Goal: Information Seeking & Learning: Stay updated

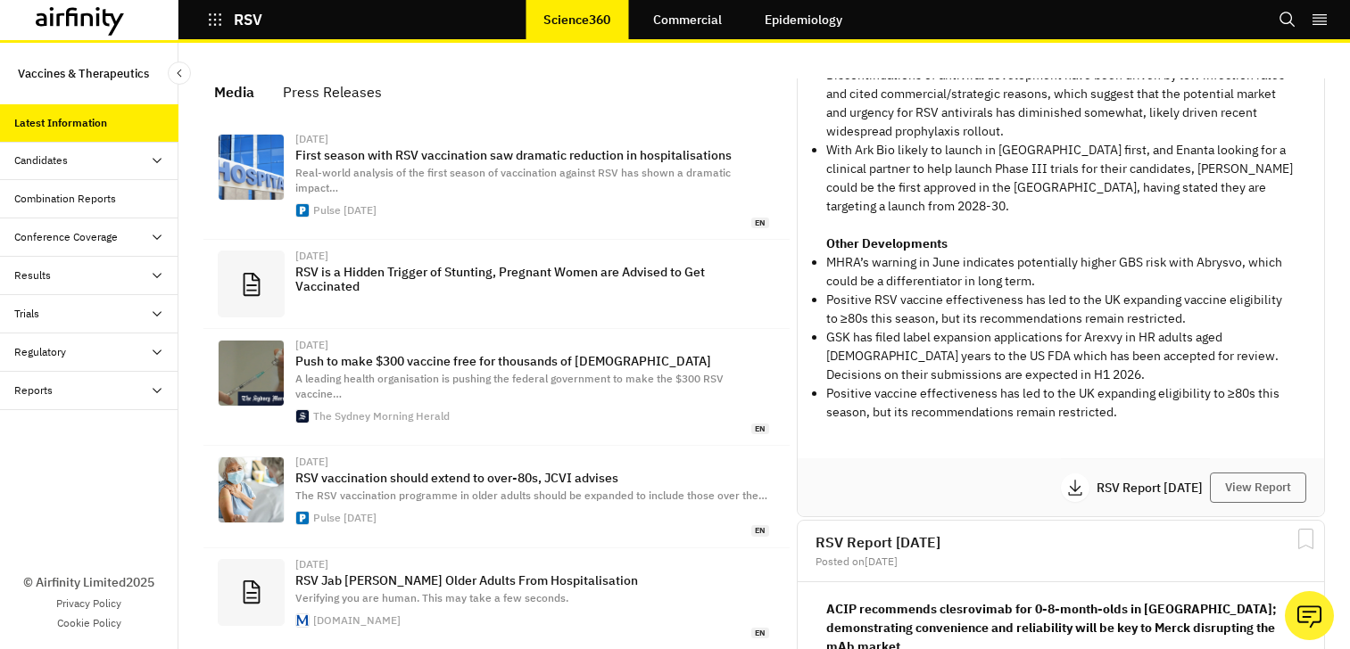
scroll to position [184, 0]
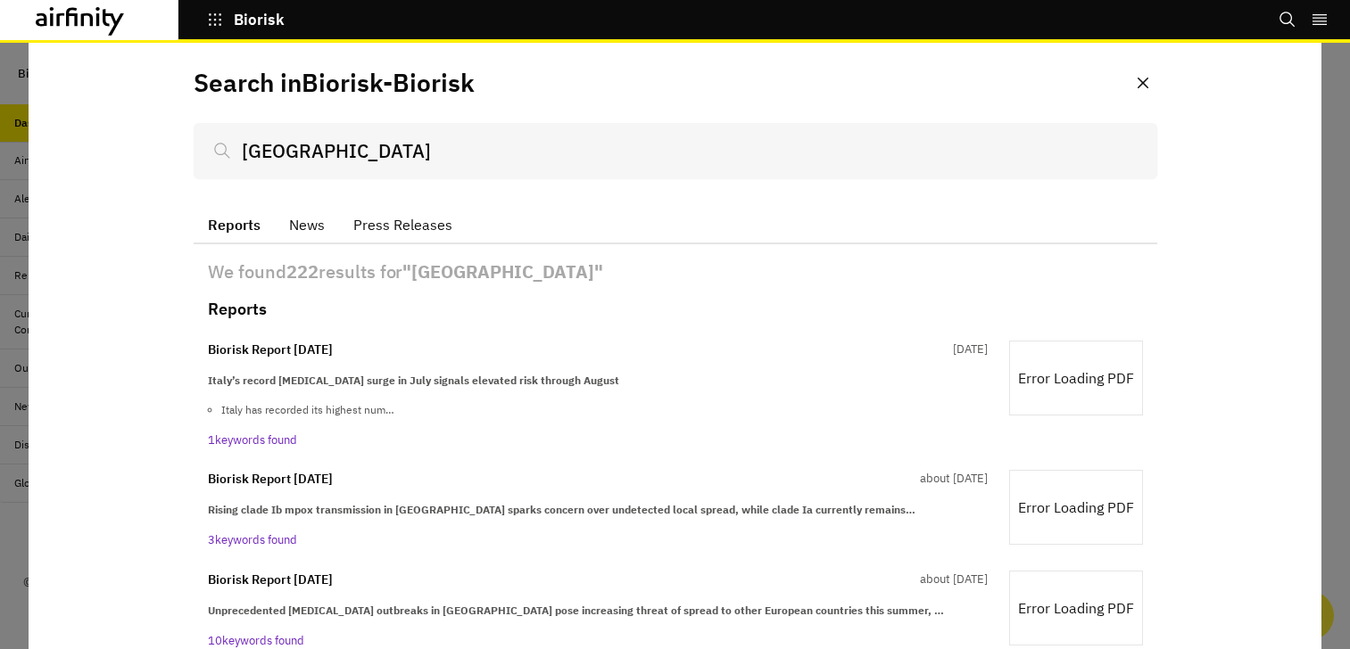
click at [244, 28] on p "Biorisk" at bounding box center [259, 20] width 51 height 16
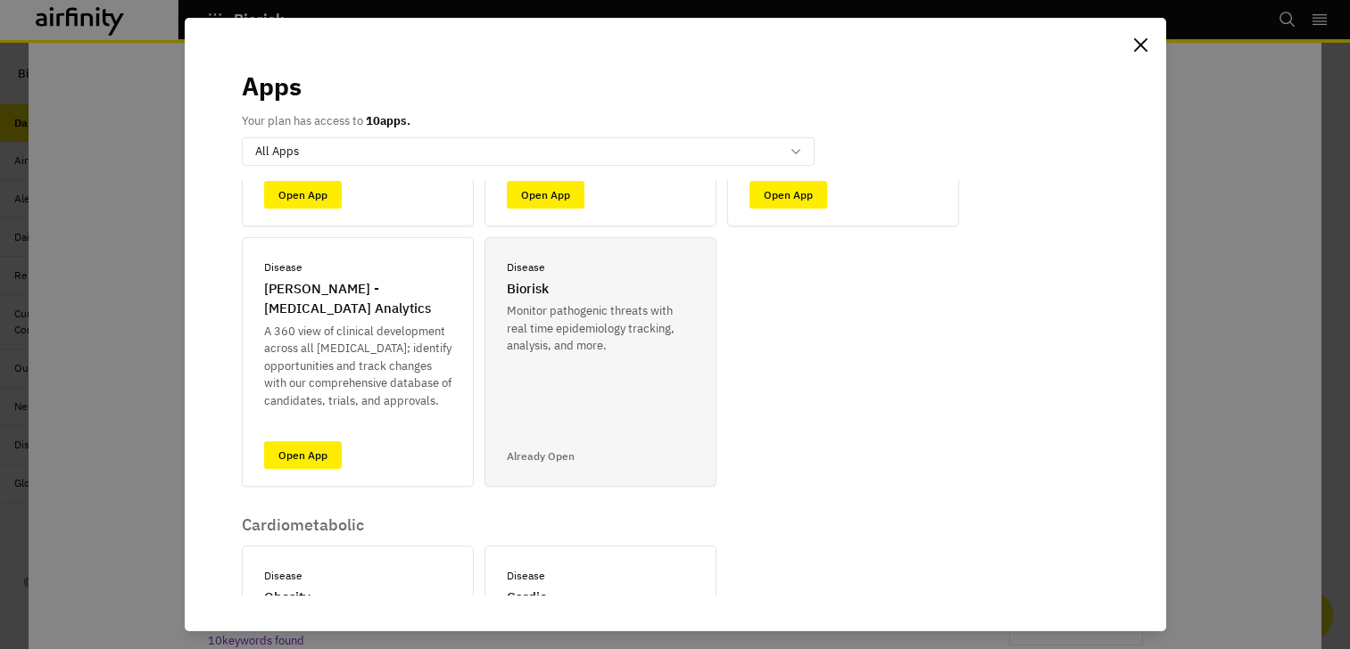
scroll to position [245, 0]
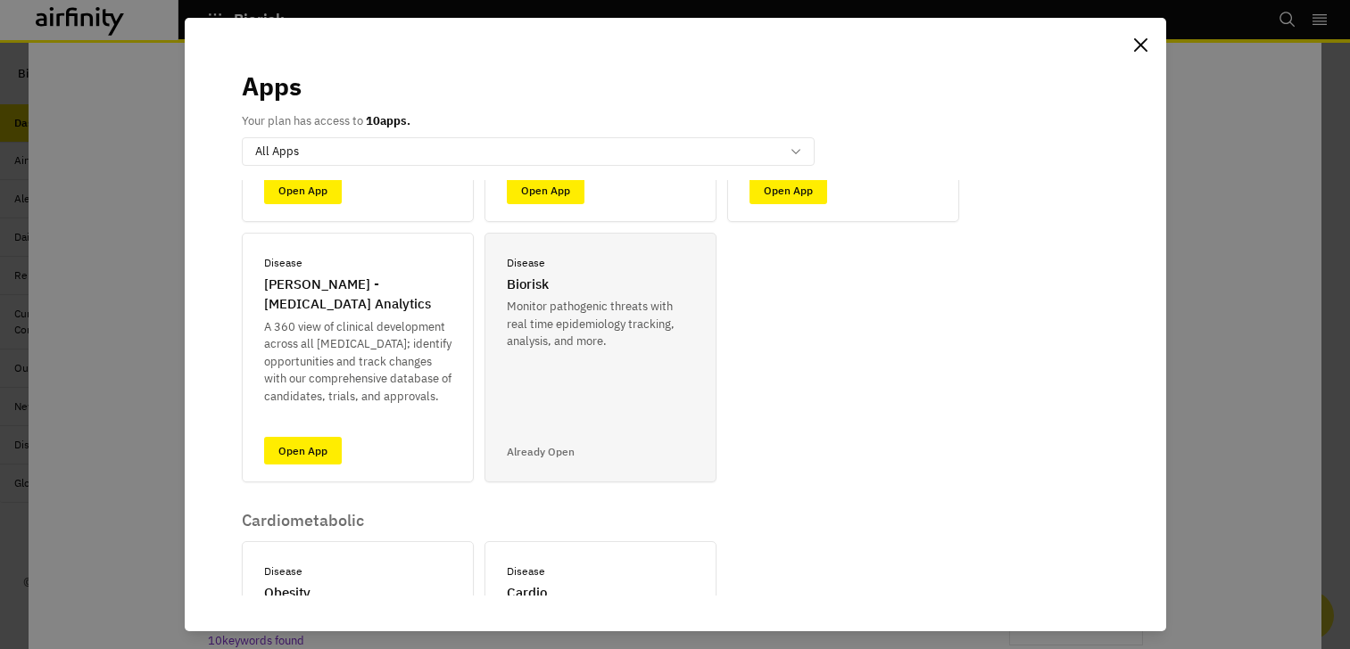
click at [543, 453] on p "Already Open" at bounding box center [541, 452] width 68 height 16
click at [45, 190] on div "Apps Your plan has access to 10 apps. All Apps Airfinity One ID Disease COVID-1…" at bounding box center [675, 324] width 1350 height 649
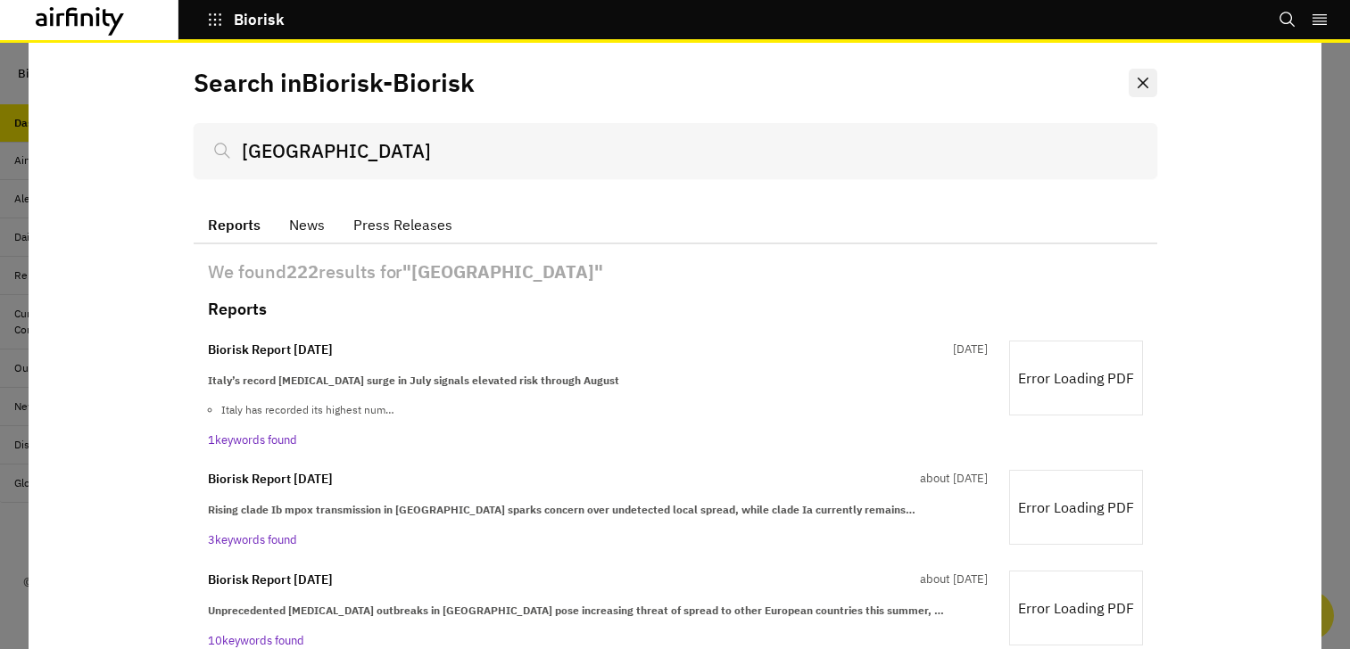
click at [1153, 79] on button "Close" at bounding box center [1142, 83] width 29 height 29
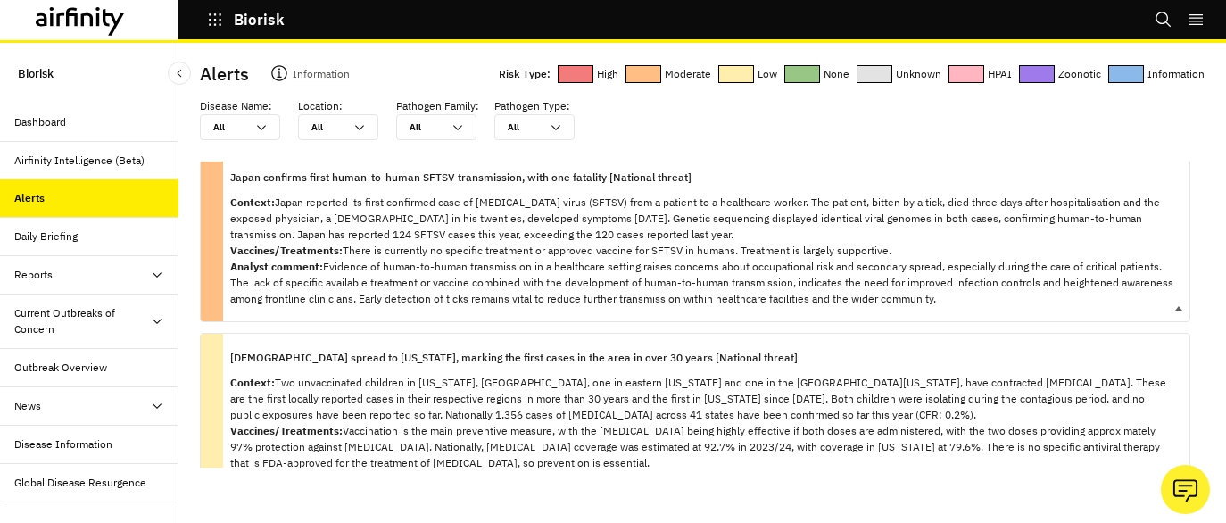
scroll to position [187, 0]
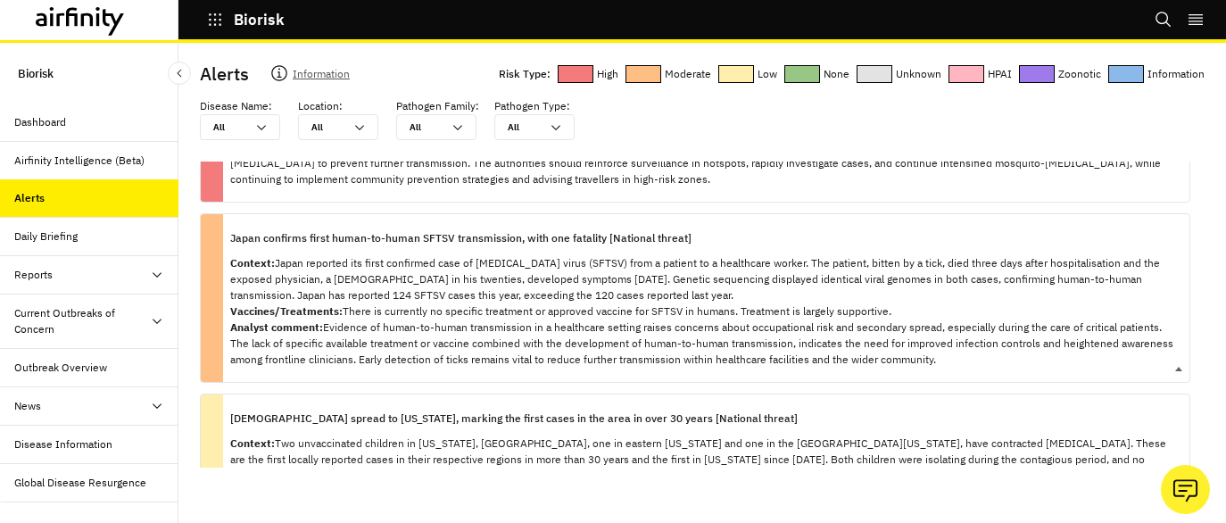
click at [400, 228] on p "Japan confirms first human-to-human SFTSV transmission, with one fatality [Nati…" at bounding box center [460, 238] width 461 height 20
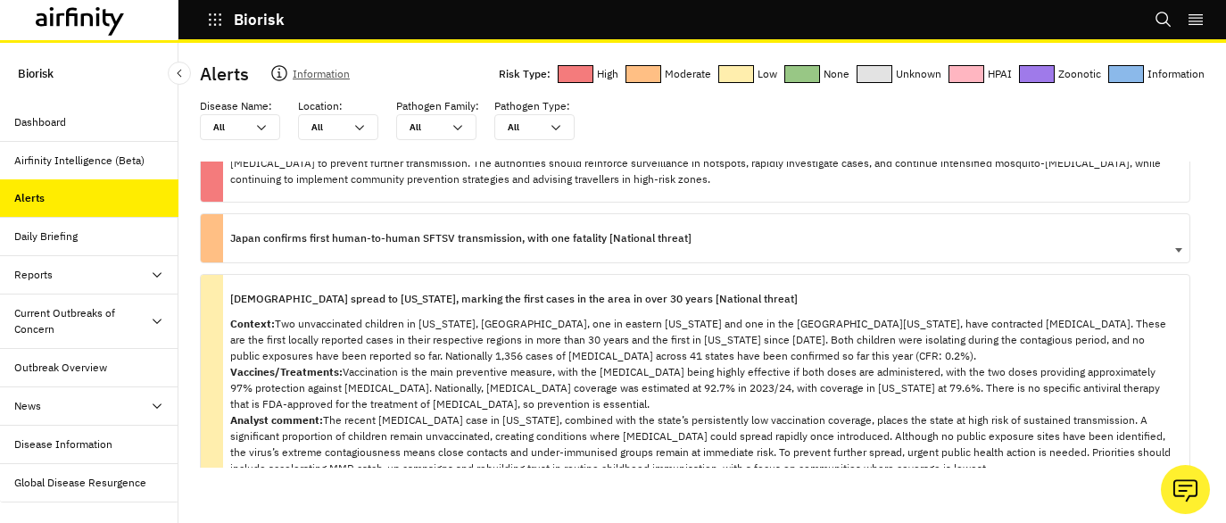
click at [400, 228] on p "Japan confirms first human-to-human SFTSV transmission, with one fatality [Nati…" at bounding box center [460, 238] width 461 height 20
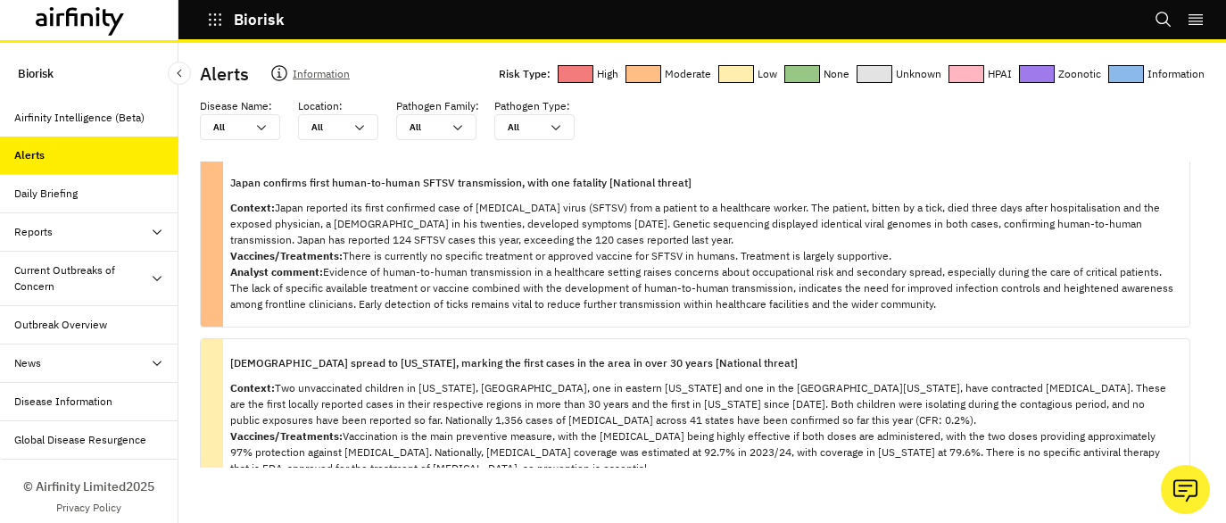
scroll to position [44, 0]
click at [70, 330] on div "Outbreak Overview" at bounding box center [60, 324] width 93 height 16
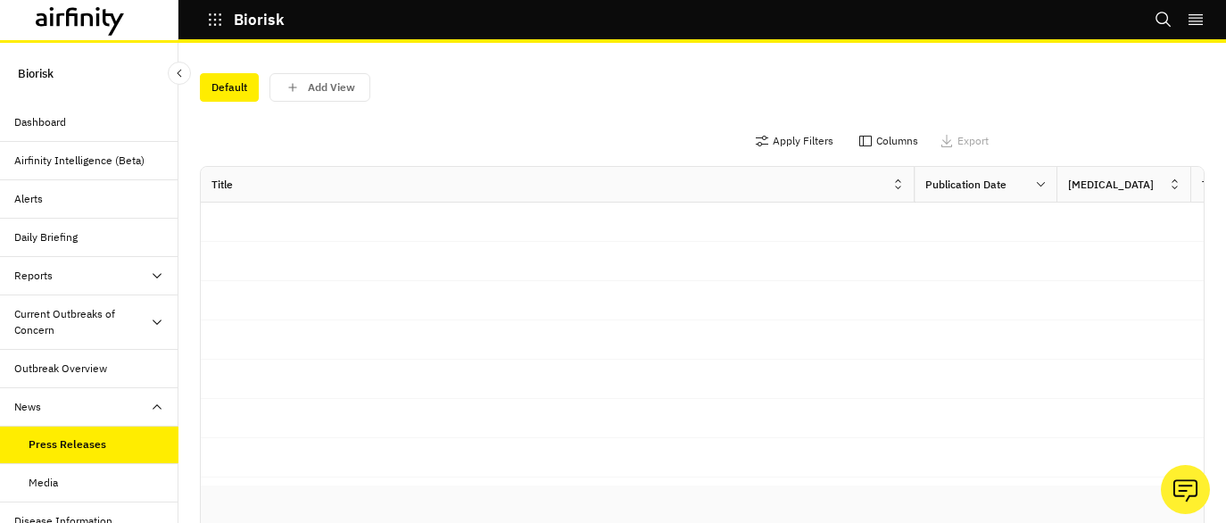
scroll to position [127, 0]
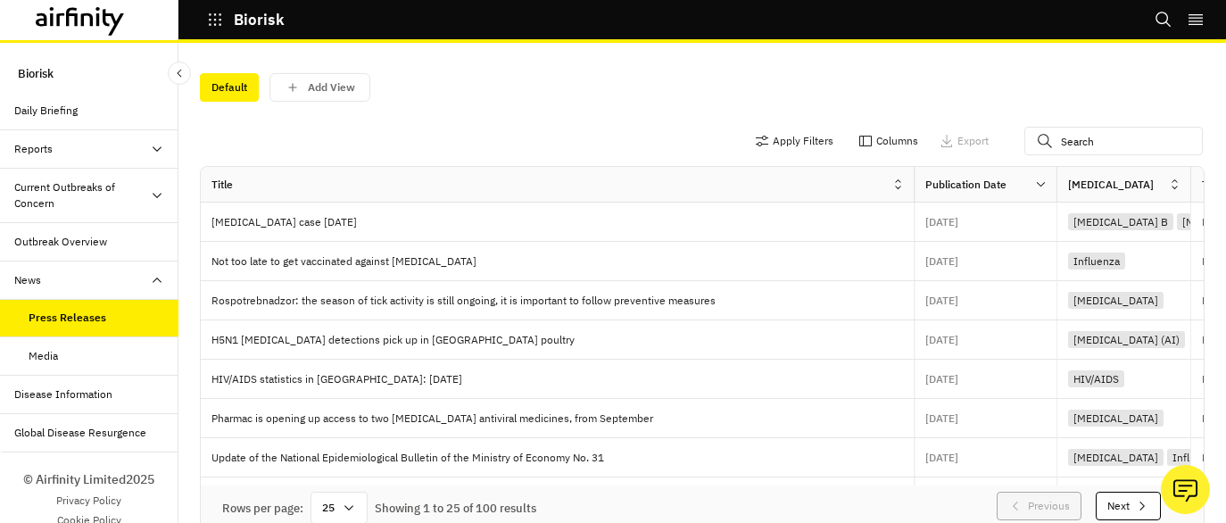
click at [106, 426] on div "Global Disease Resurgence" at bounding box center [80, 433] width 132 height 16
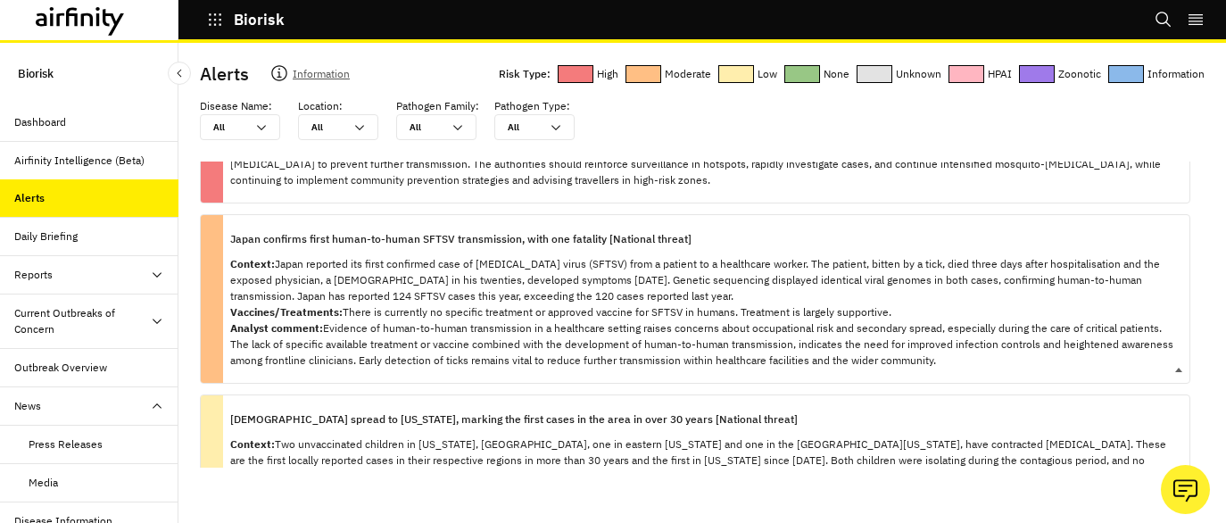
scroll to position [185, 0]
